Goal: Task Accomplishment & Management: Complete application form

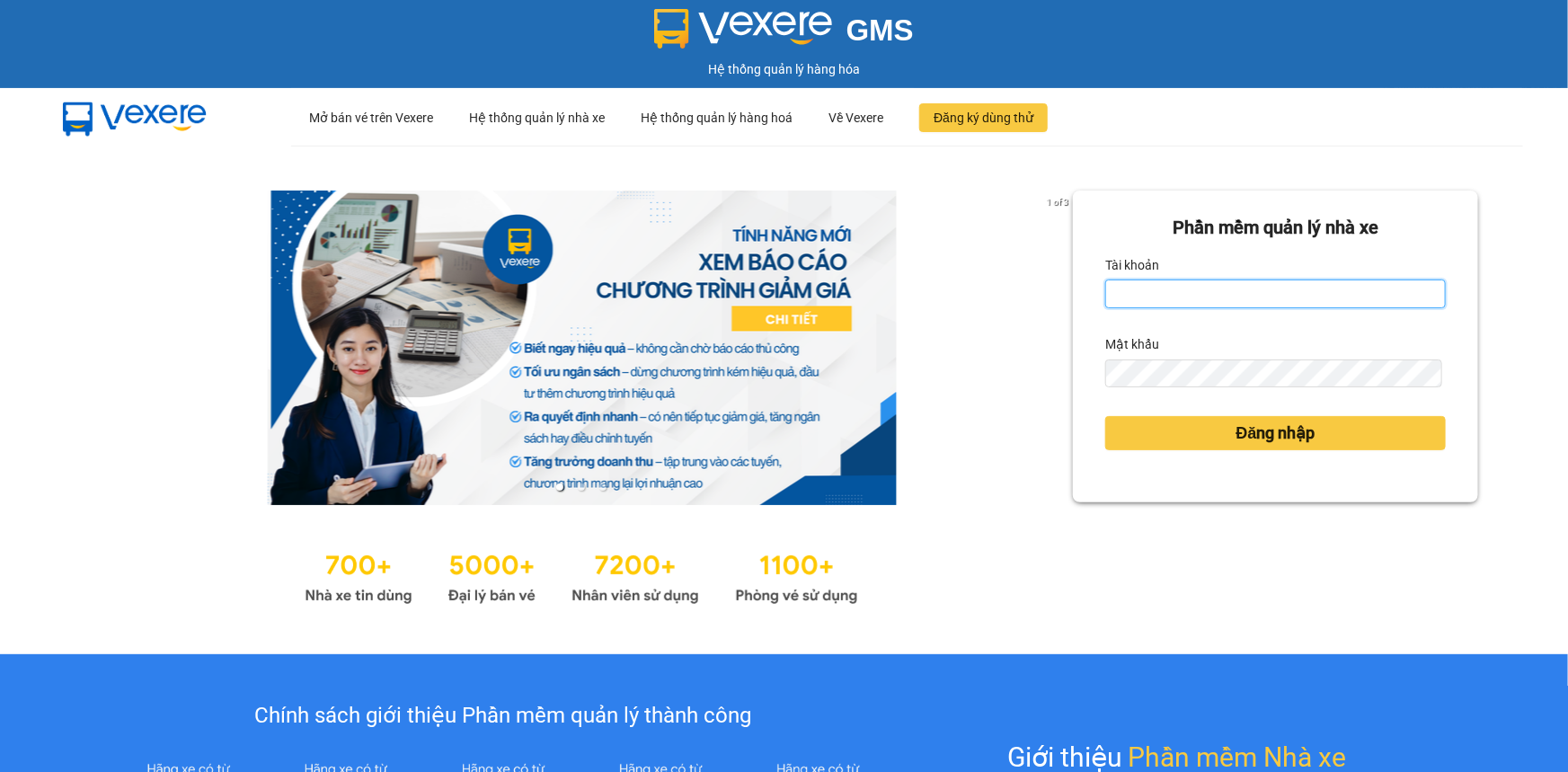
click at [1134, 300] on input "Tài khoản" at bounding box center [1275, 294] width 340 height 29
type input "giang.giaphuc"
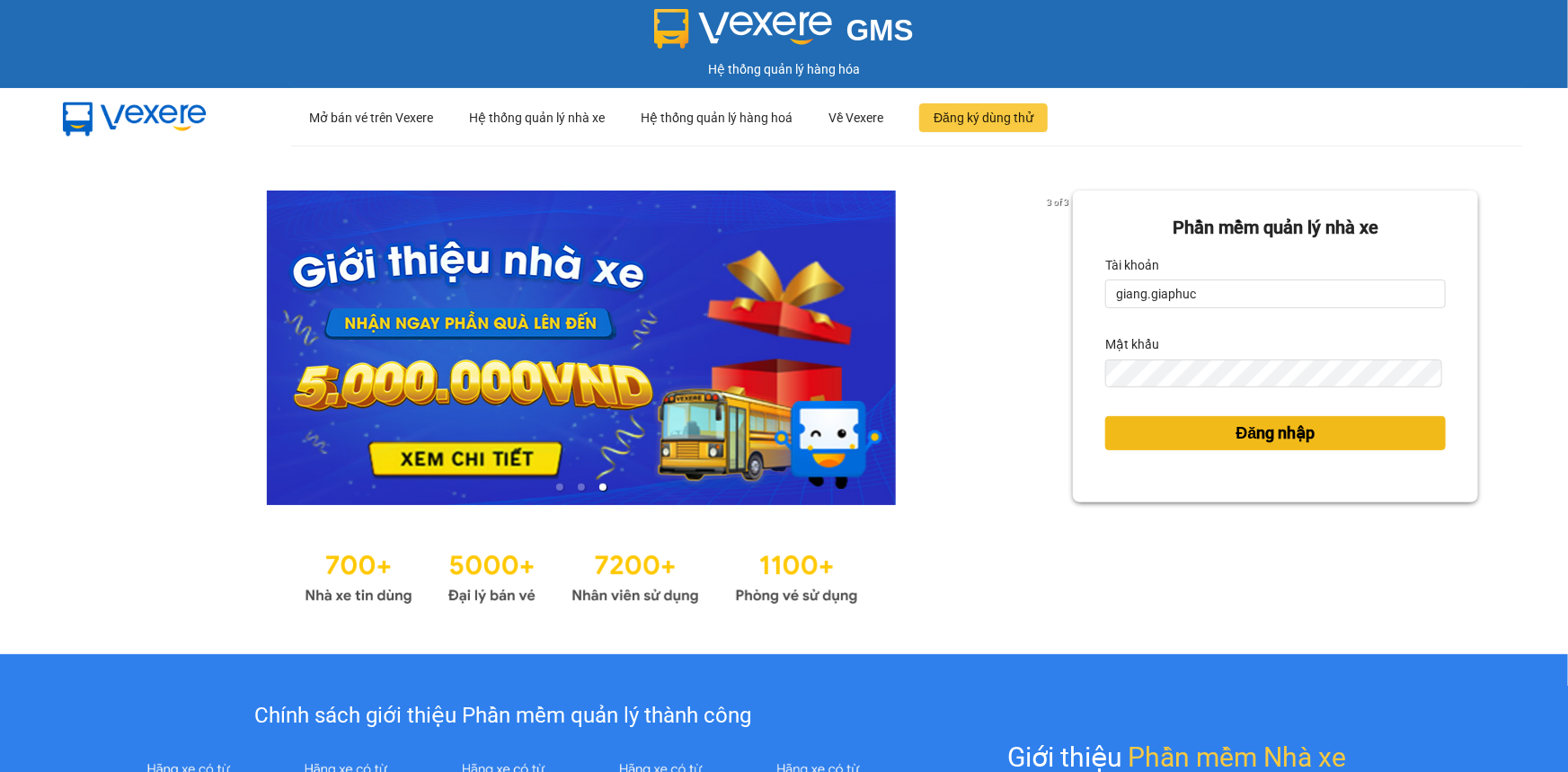
click at [1254, 422] on span "Đăng nhập" at bounding box center [1275, 434] width 79 height 25
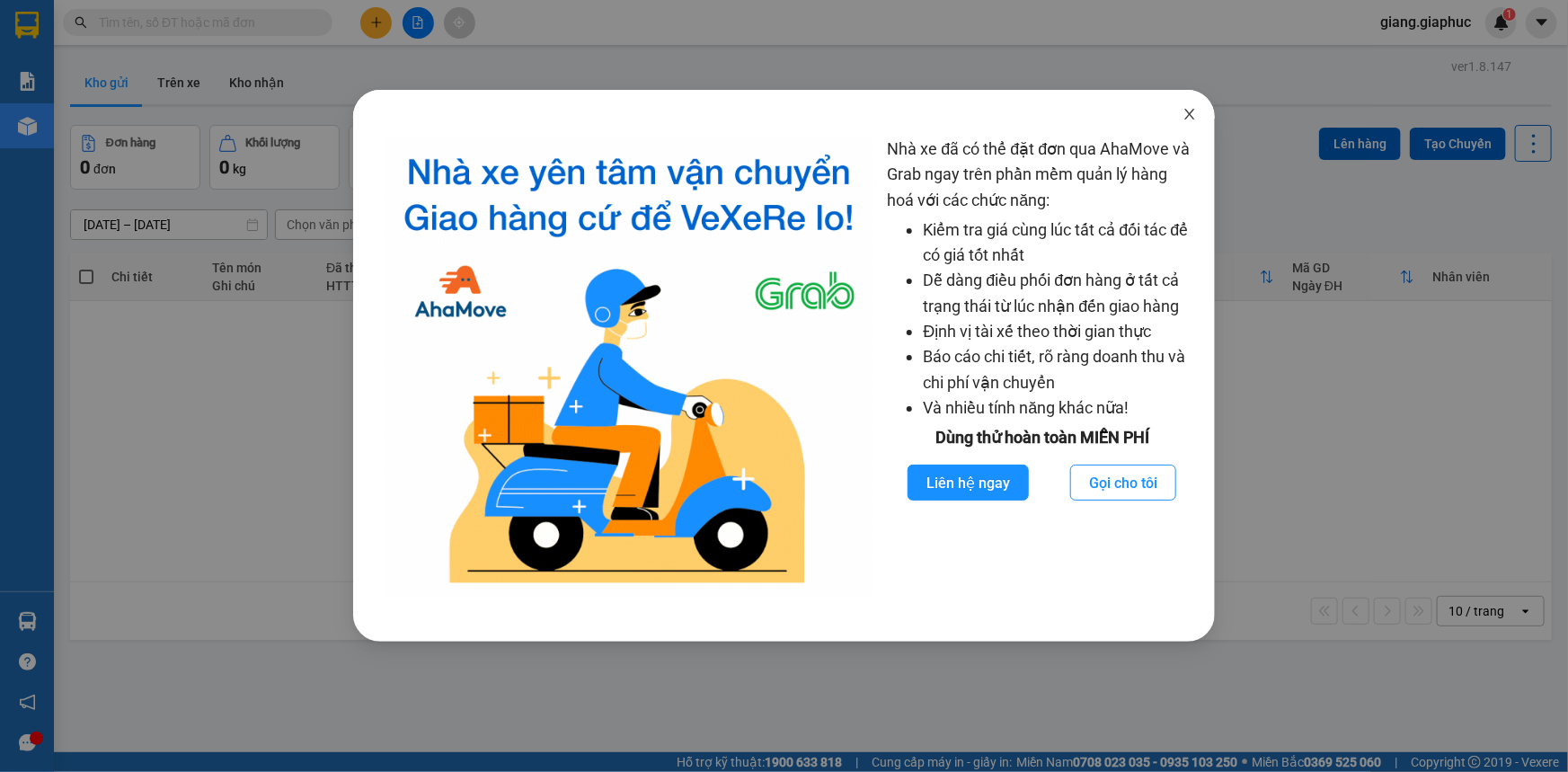
click at [1194, 116] on icon "close" at bounding box center [1189, 114] width 14 height 14
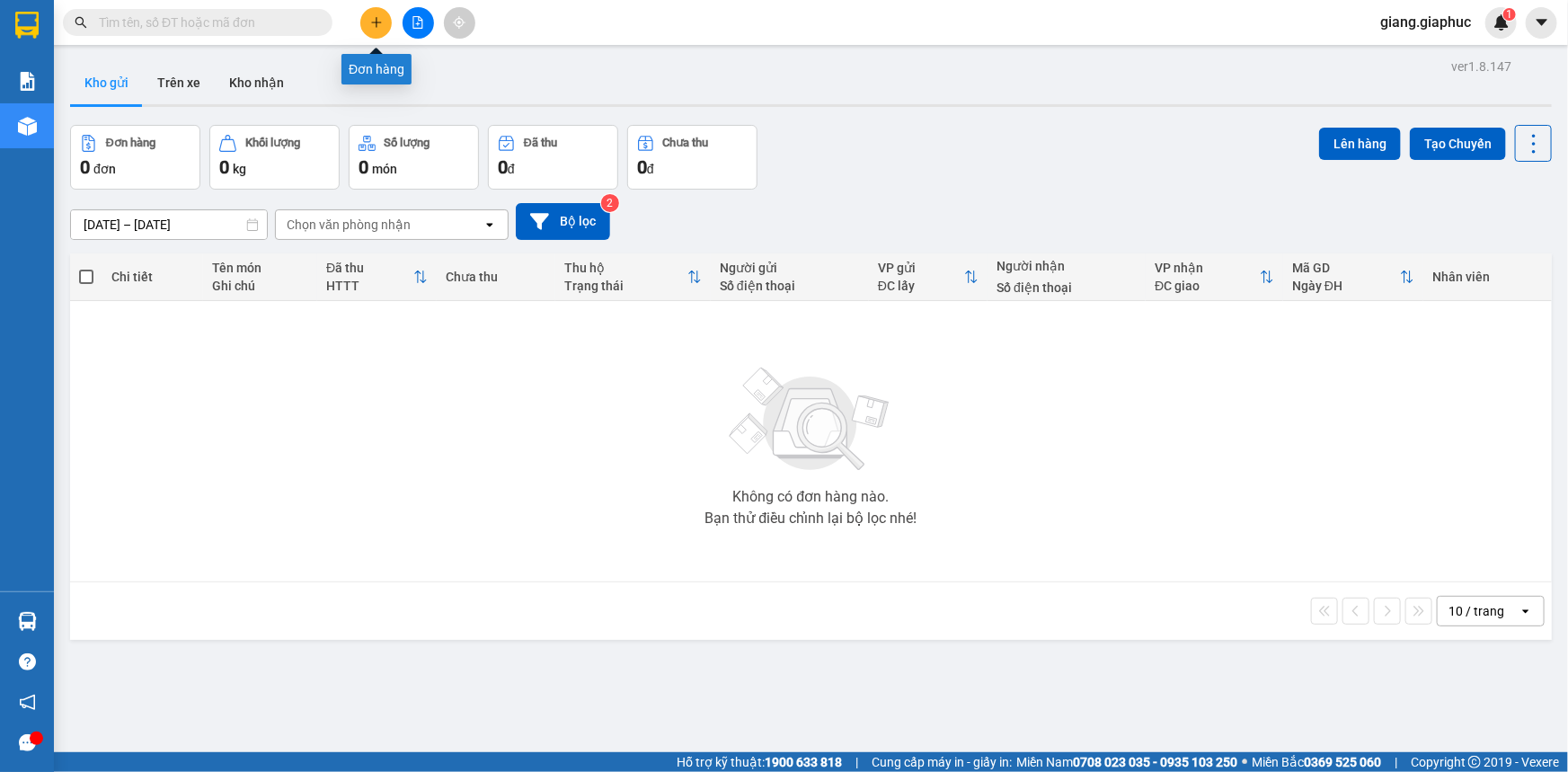
click at [381, 26] on icon "plus" at bounding box center [376, 22] width 12 height 12
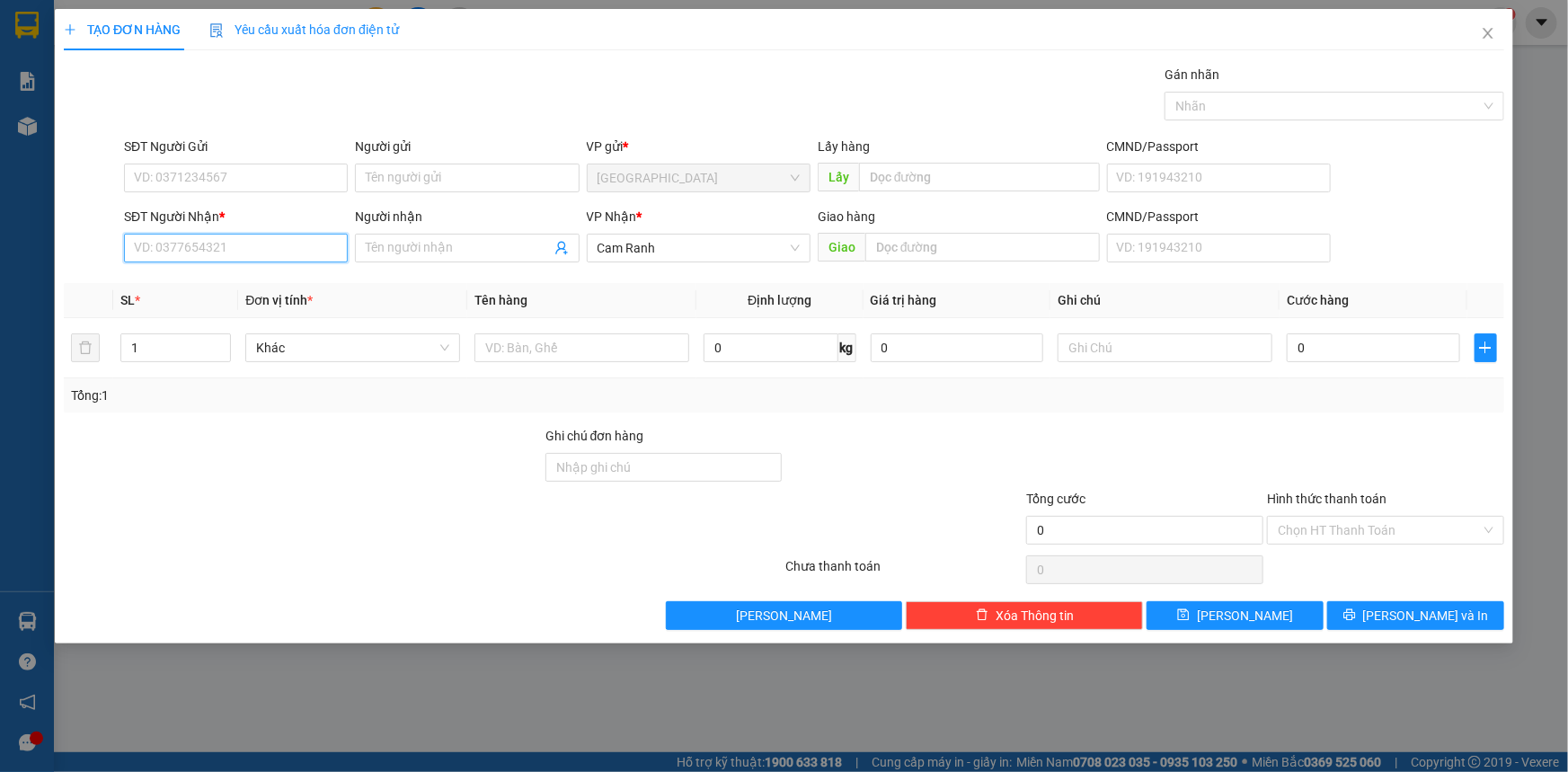
click at [151, 252] on input "SĐT Người Nhận *" at bounding box center [235, 248] width 223 height 29
type input "0931163602"
click at [281, 281] on div "0931163602 - LOAN" at bounding box center [236, 283] width 202 height 20
type input "LOAN"
type input "0931163602"
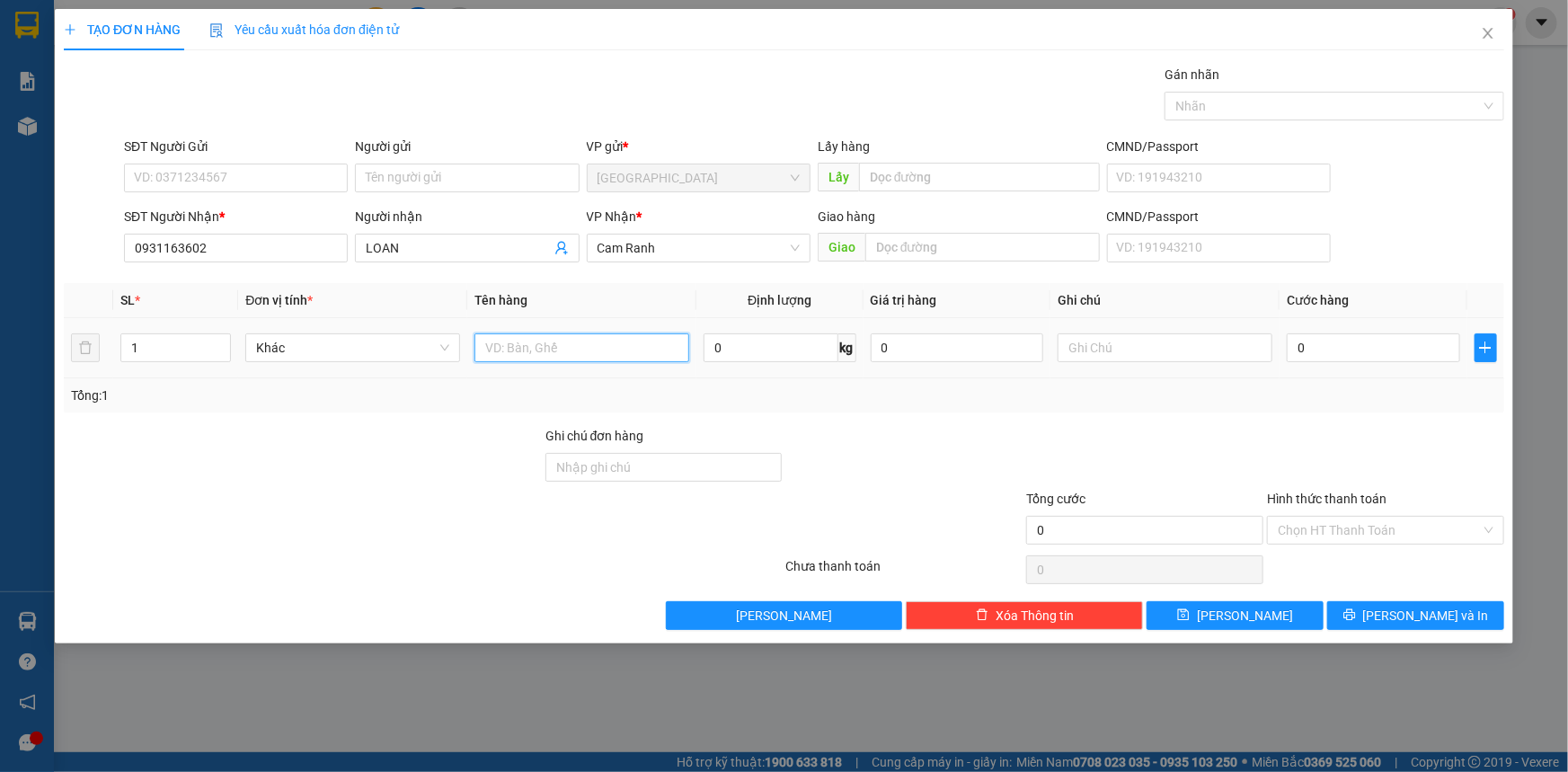
click at [566, 354] on input "text" at bounding box center [582, 348] width 215 height 29
type input "01 goi"
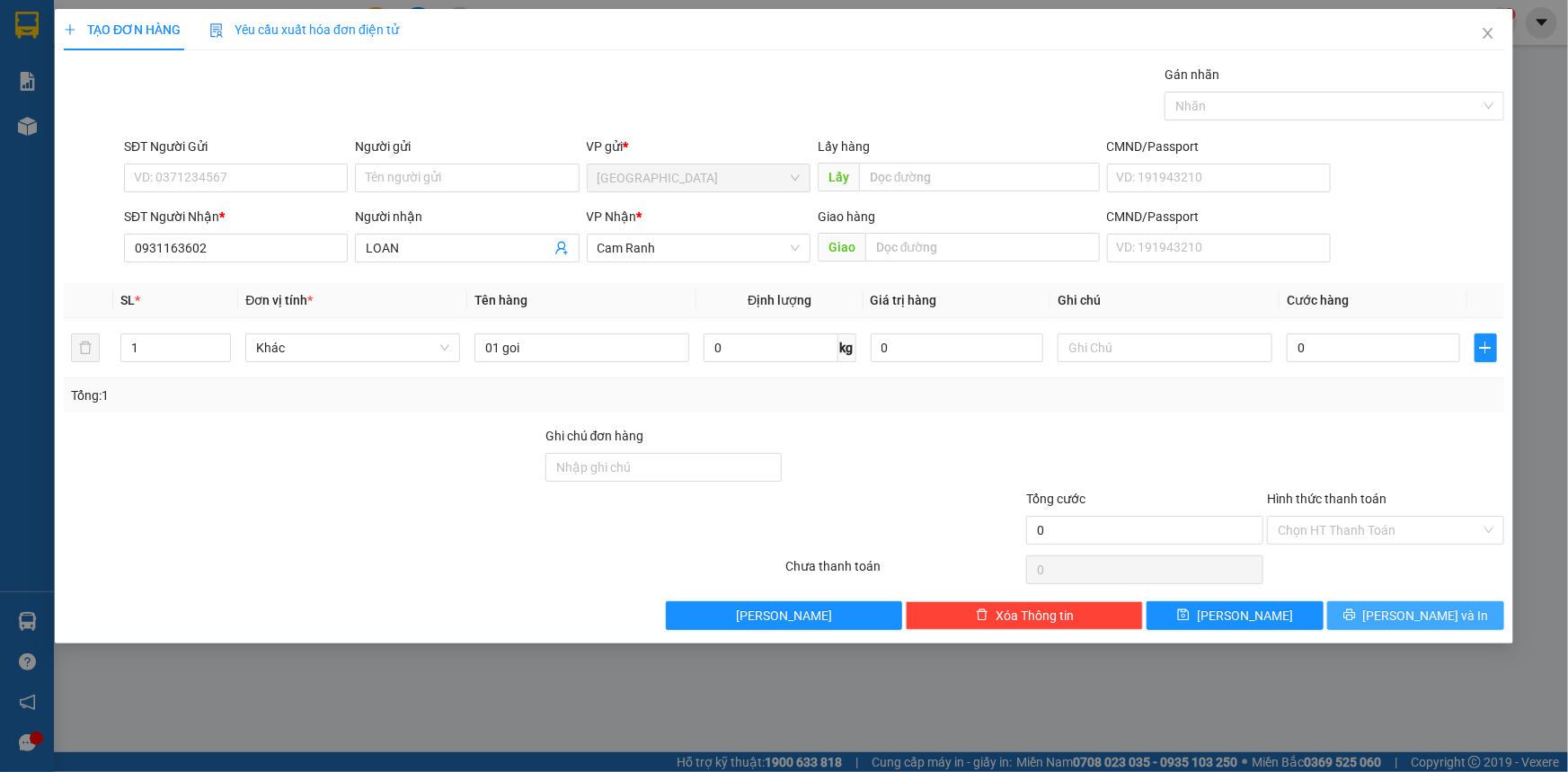
click at [1439, 613] on span "Lưu và In" at bounding box center [1426, 615] width 125 height 20
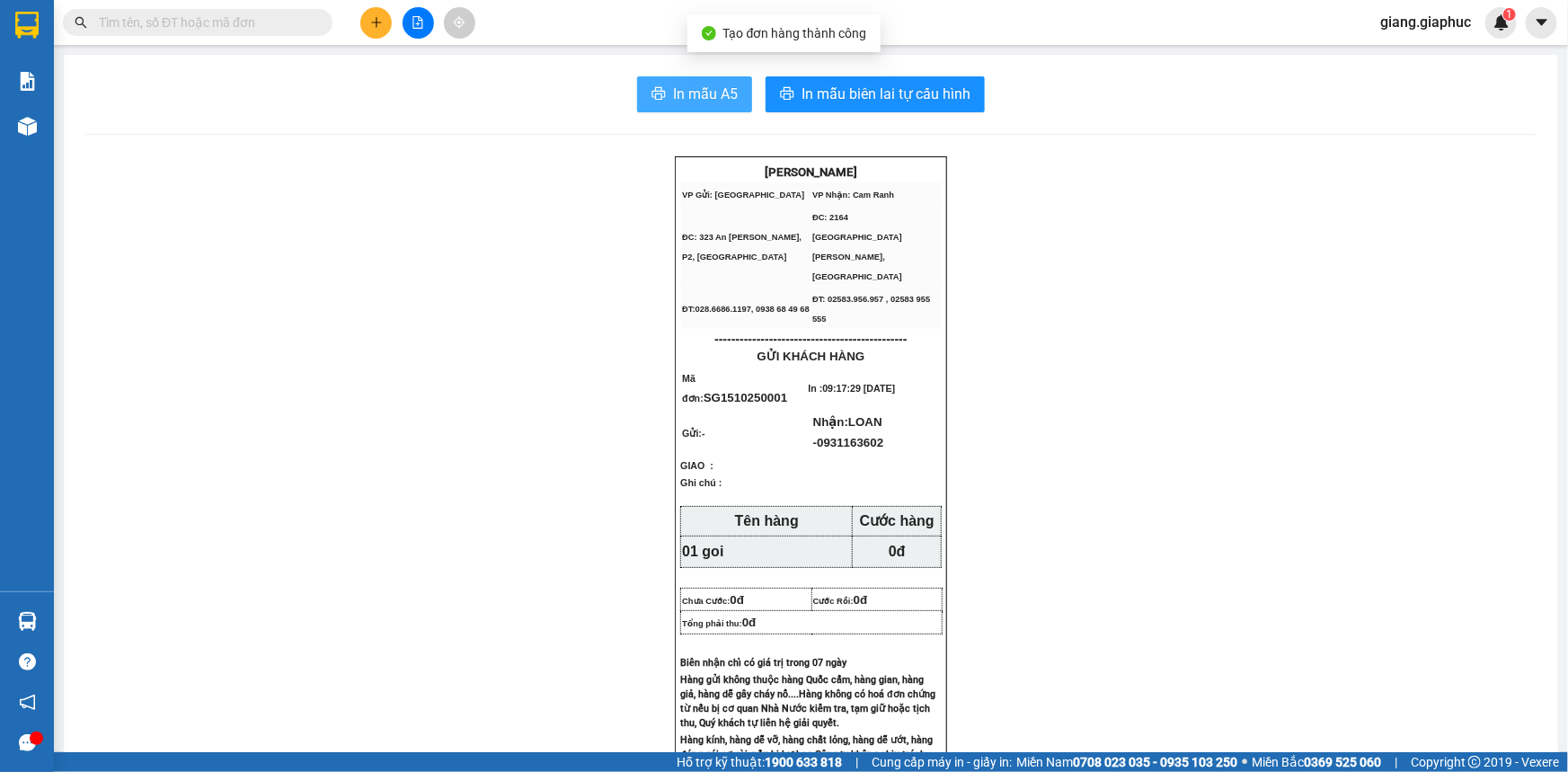
click at [702, 91] on span "In mẫu A5" at bounding box center [705, 94] width 65 height 23
click at [705, 91] on span "In mẫu A5" at bounding box center [705, 94] width 65 height 23
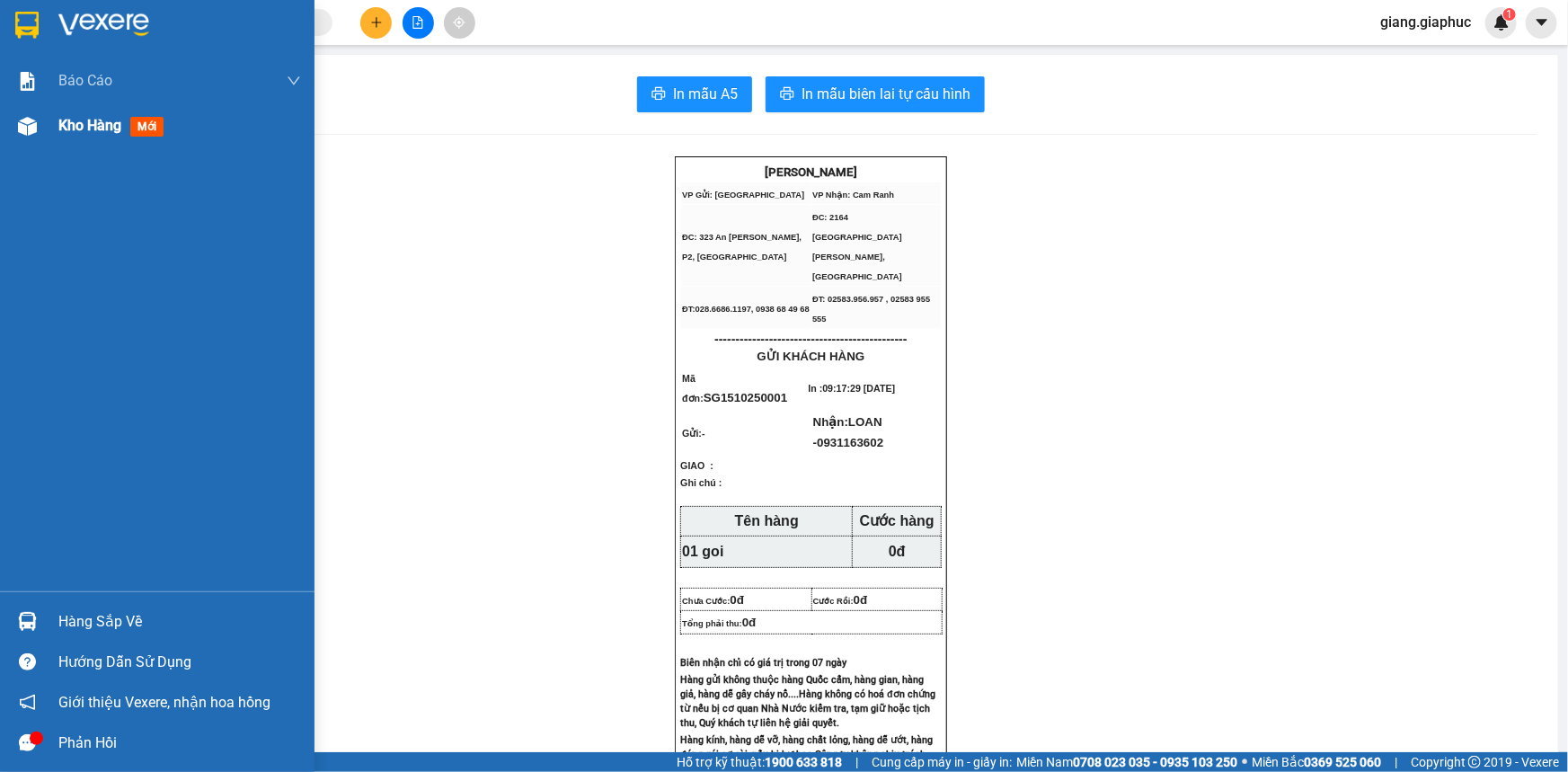
click at [97, 123] on span "Kho hàng" at bounding box center [89, 125] width 63 height 17
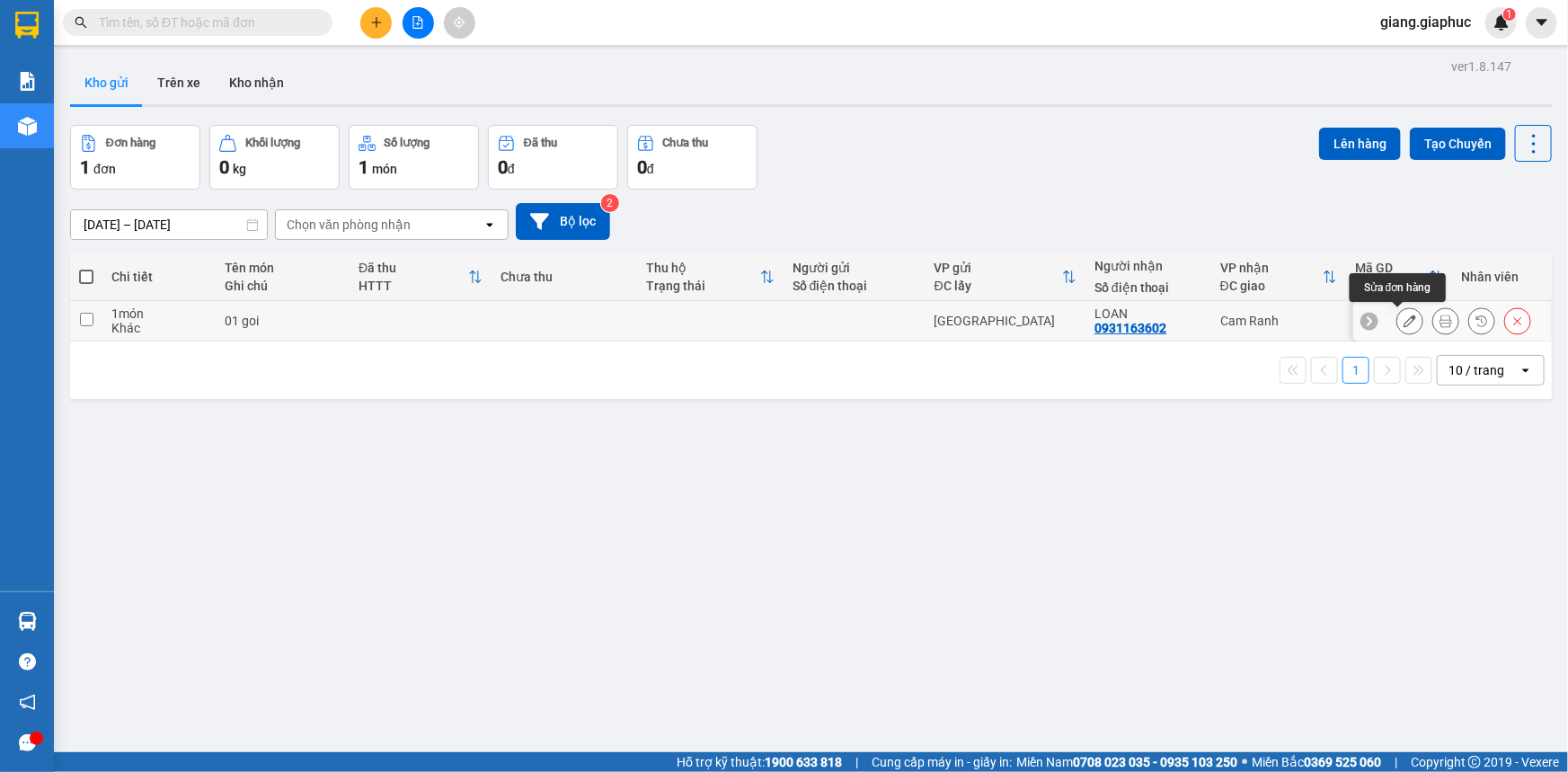
click at [1404, 323] on icon at bounding box center [1409, 320] width 12 height 12
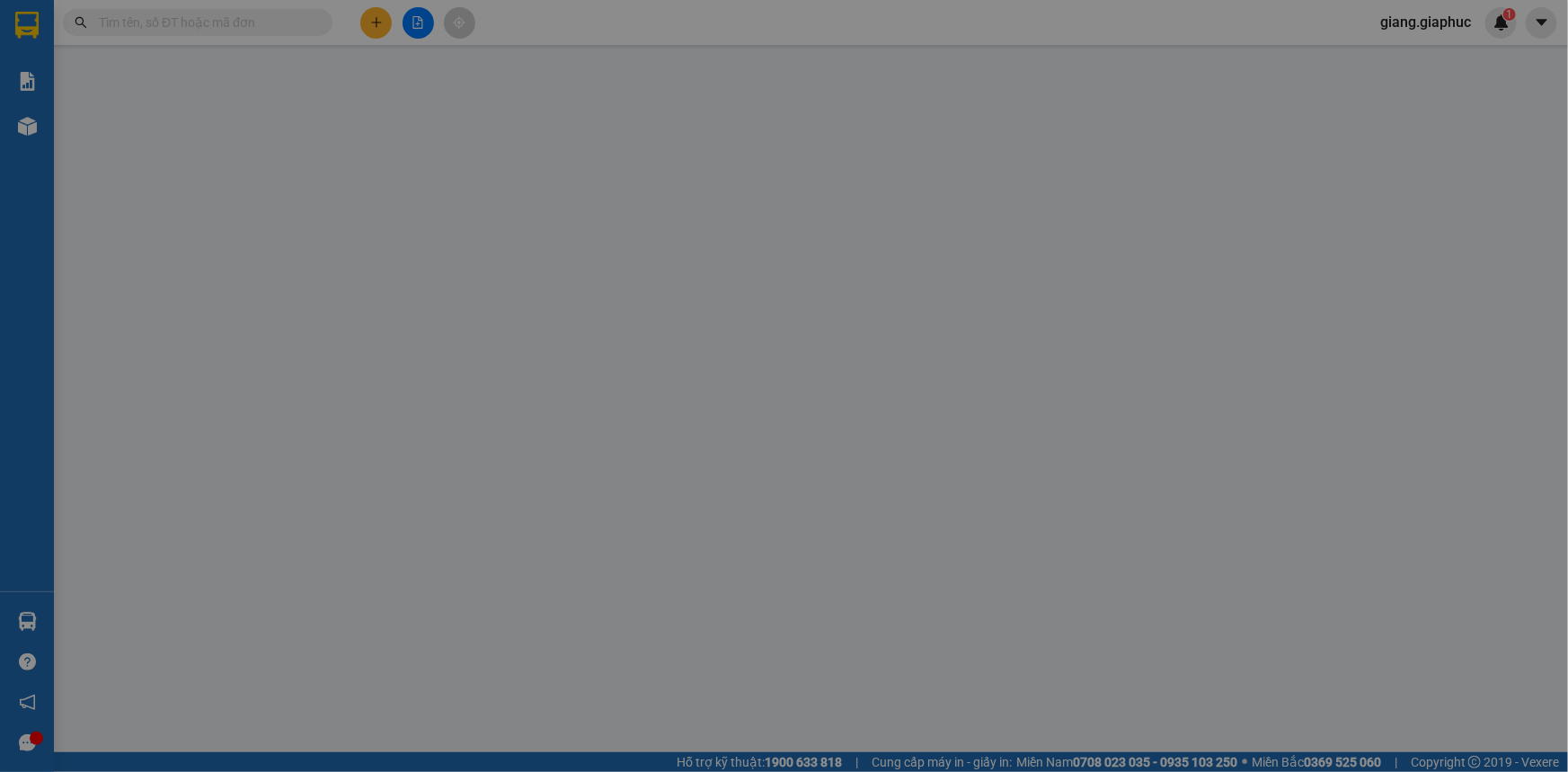
type input "0931163602"
type input "LOAN"
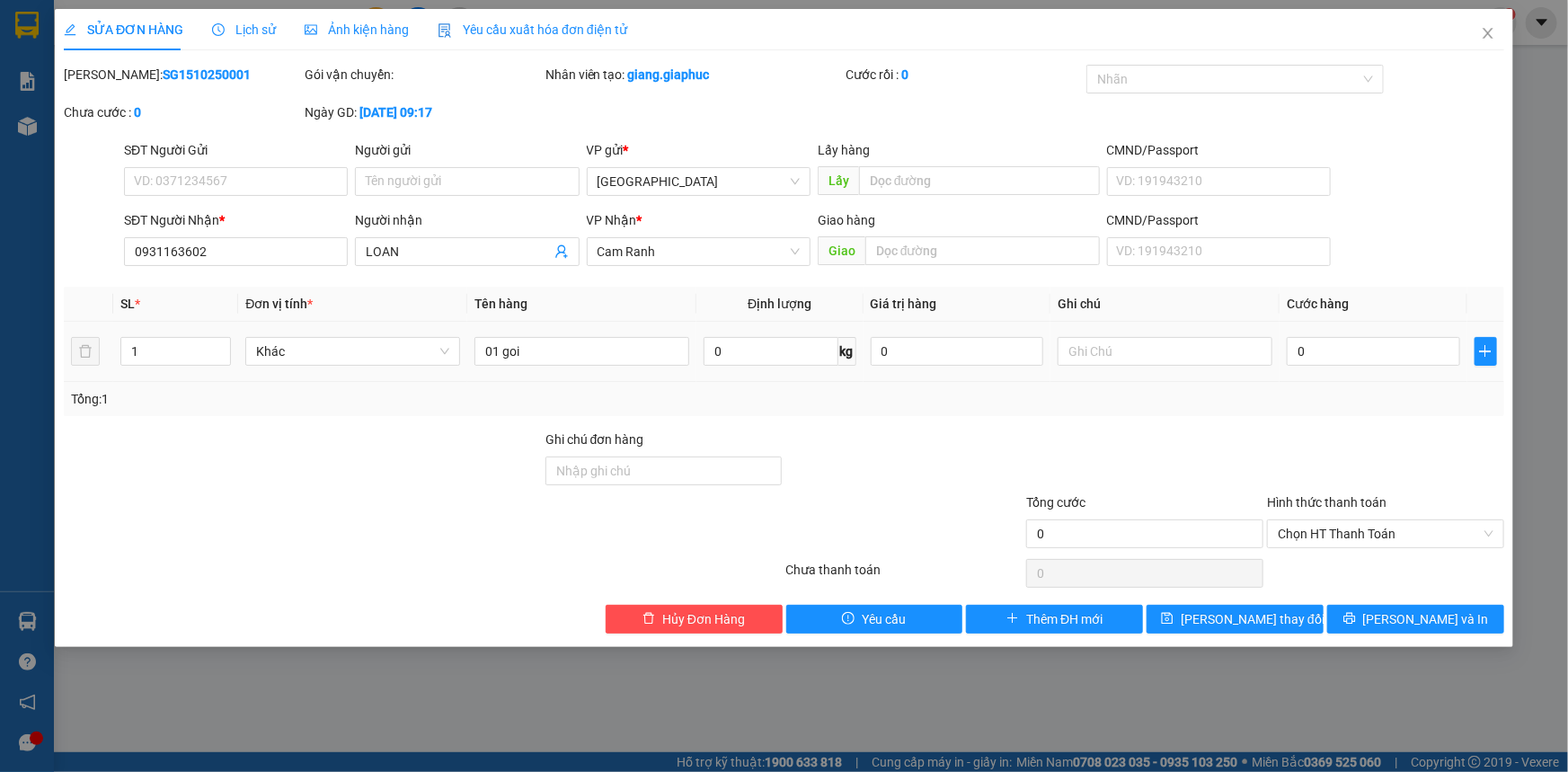
click at [1285, 352] on td "0" at bounding box center [1374, 352] width 188 height 60
click at [1289, 353] on input "0" at bounding box center [1373, 352] width 174 height 29
type input "3"
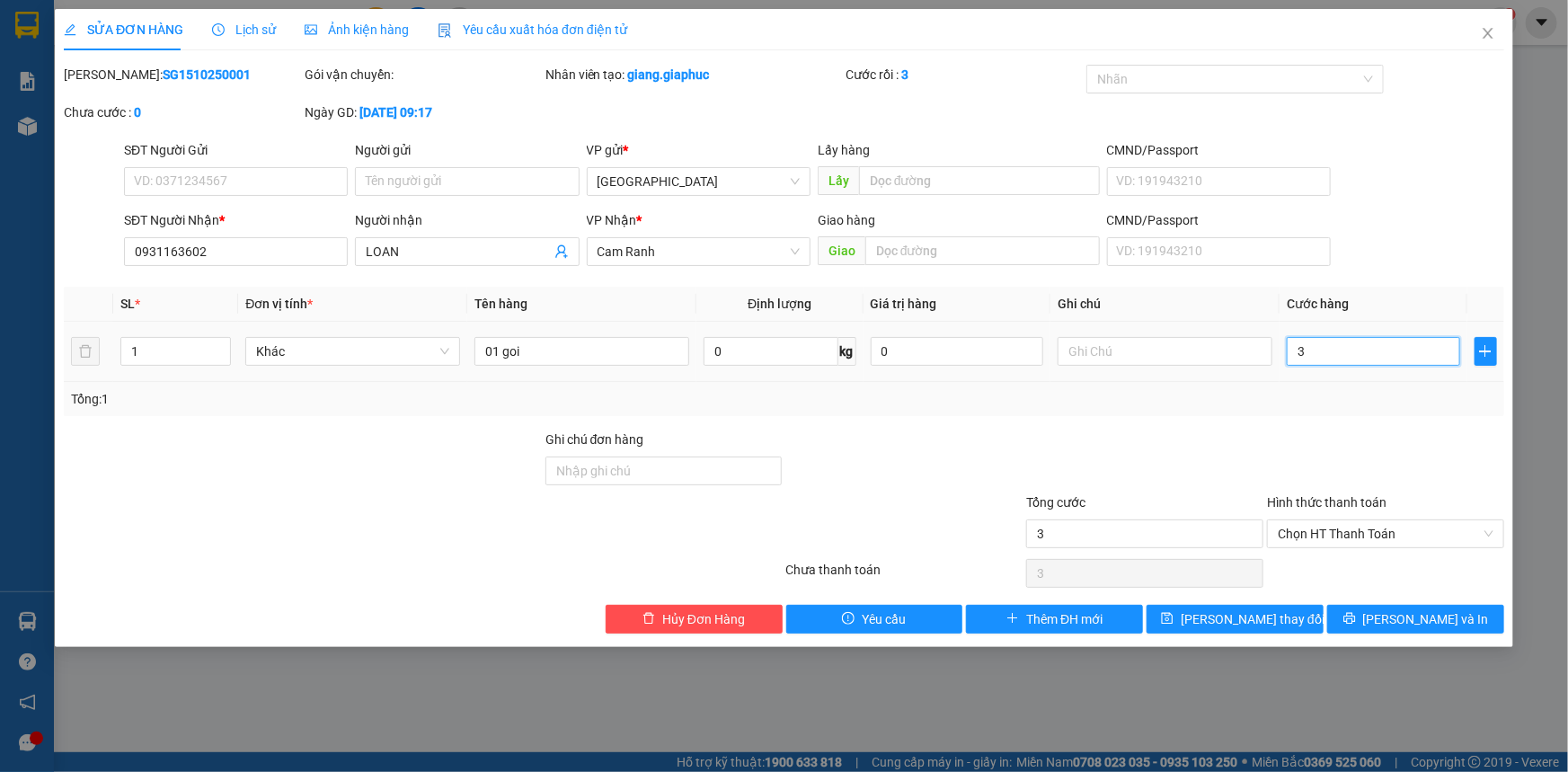
type input "30"
type input "300"
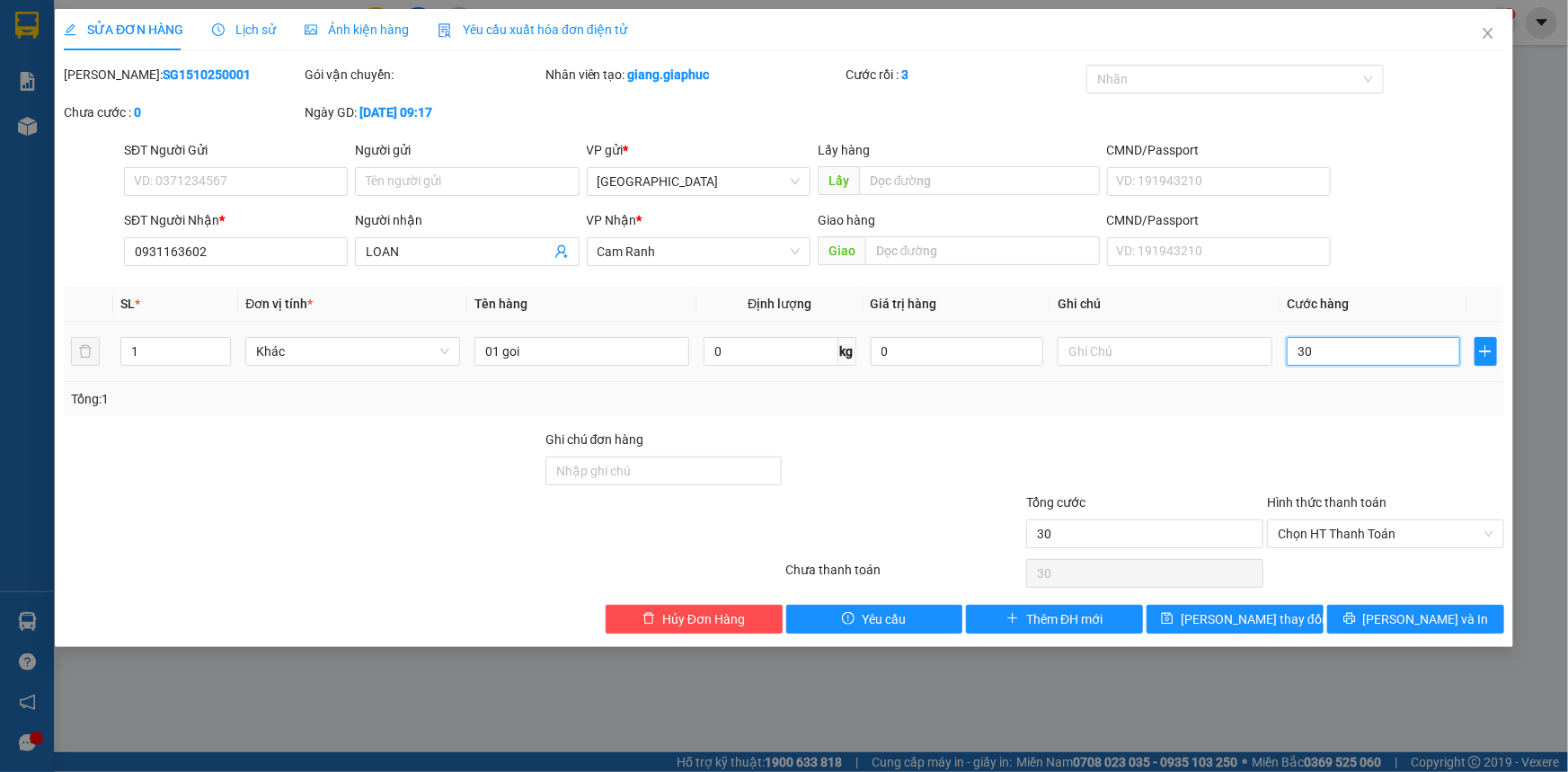
type input "300"
type input "3.000"
type input "30.000"
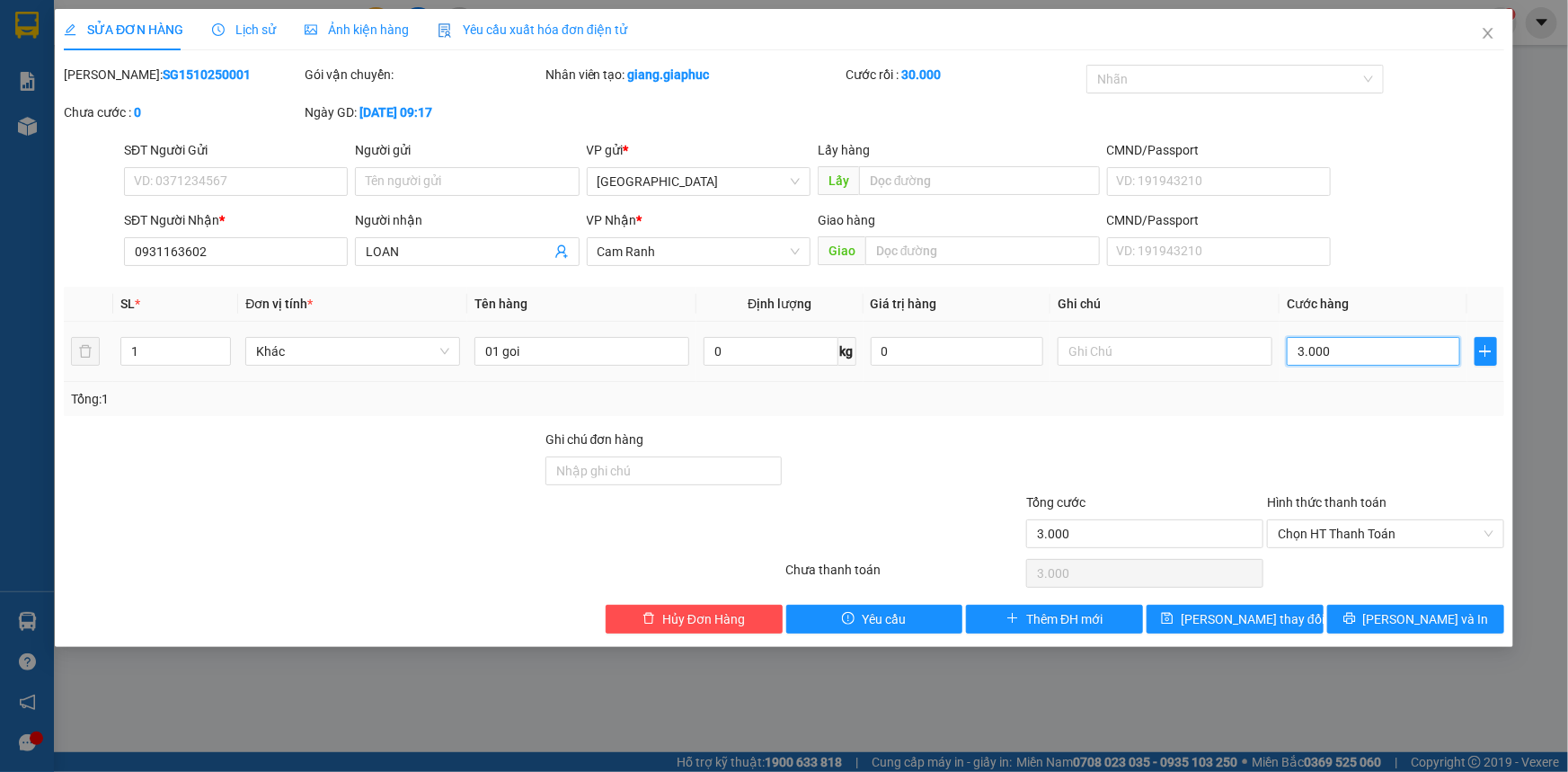
type input "30.000"
click at [1432, 619] on span "Lưu và In" at bounding box center [1426, 619] width 125 height 20
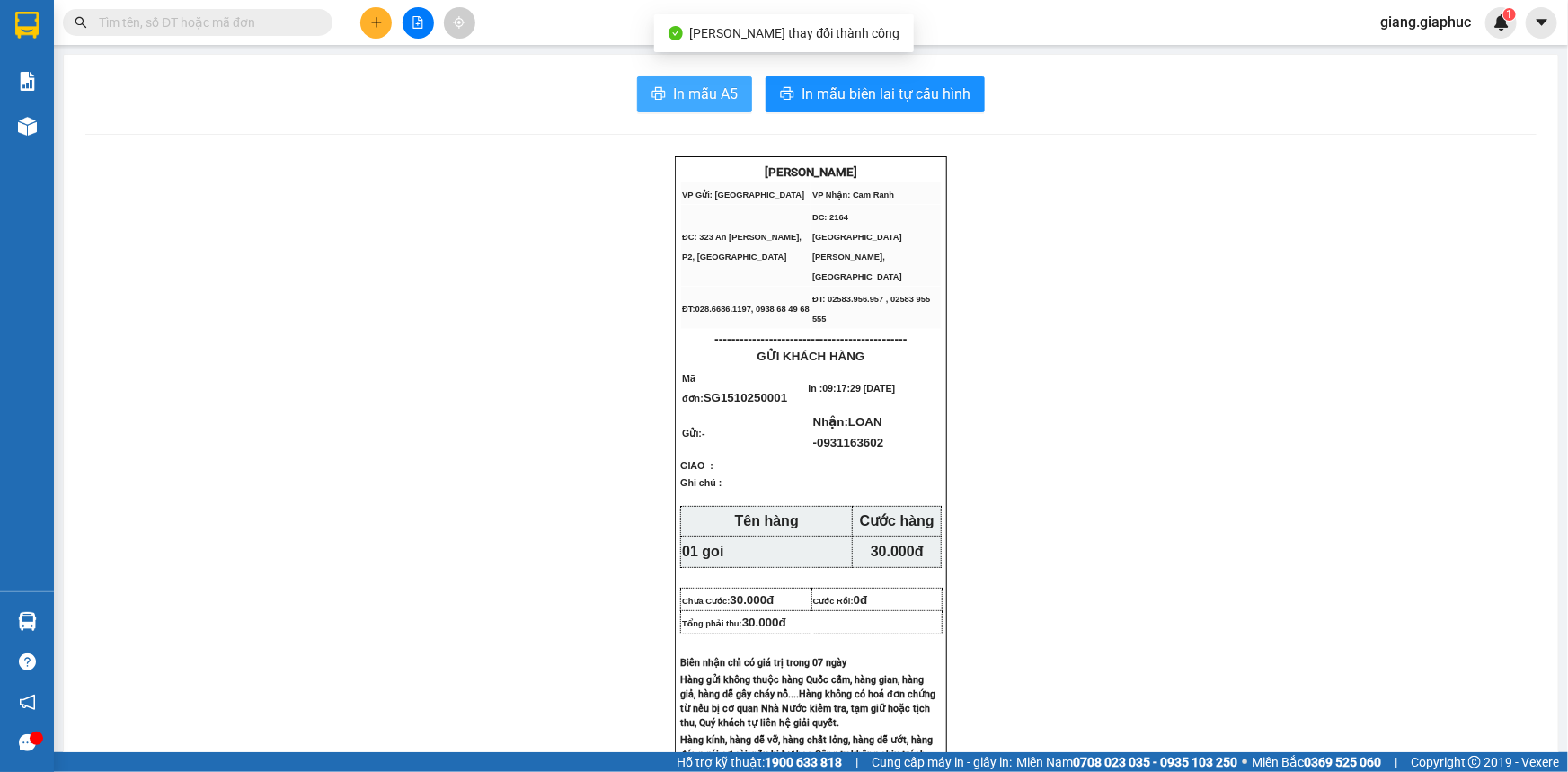
click at [701, 94] on span "In mẫu A5" at bounding box center [705, 94] width 65 height 23
